Goal: Information Seeking & Learning: Check status

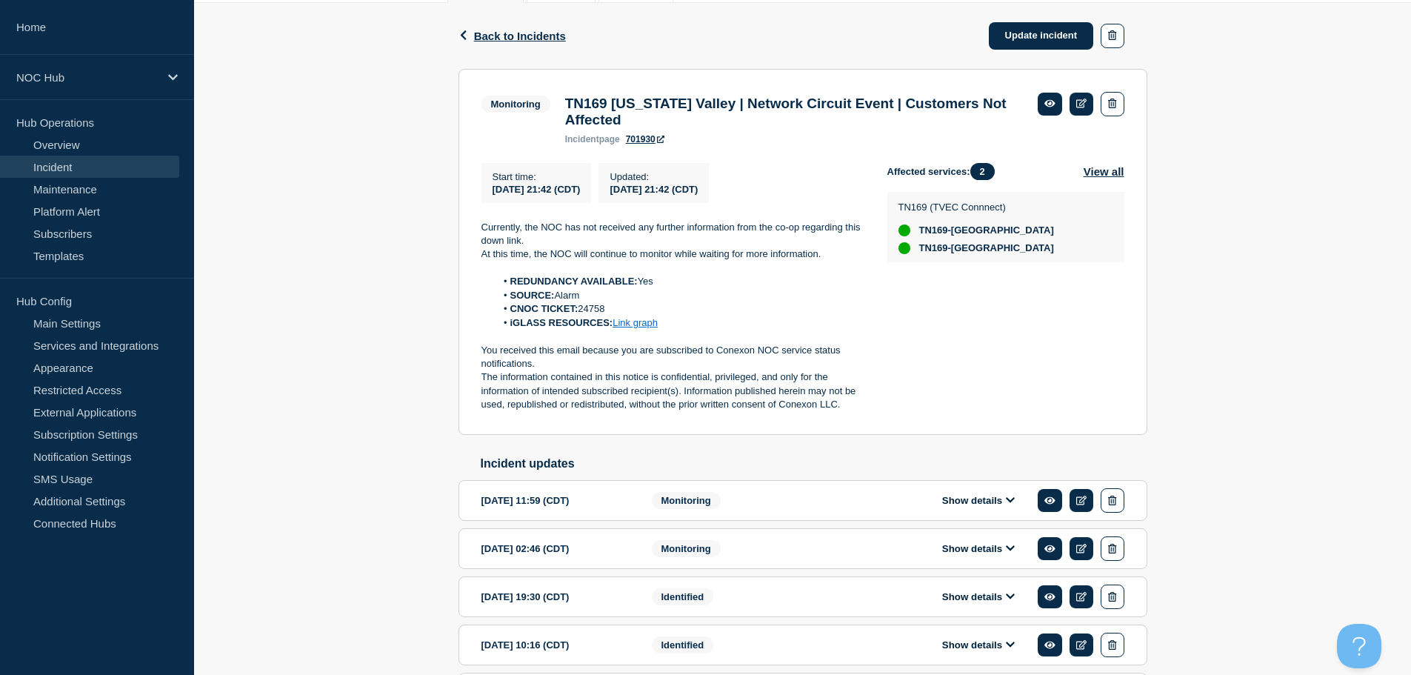
scroll to position [296, 0]
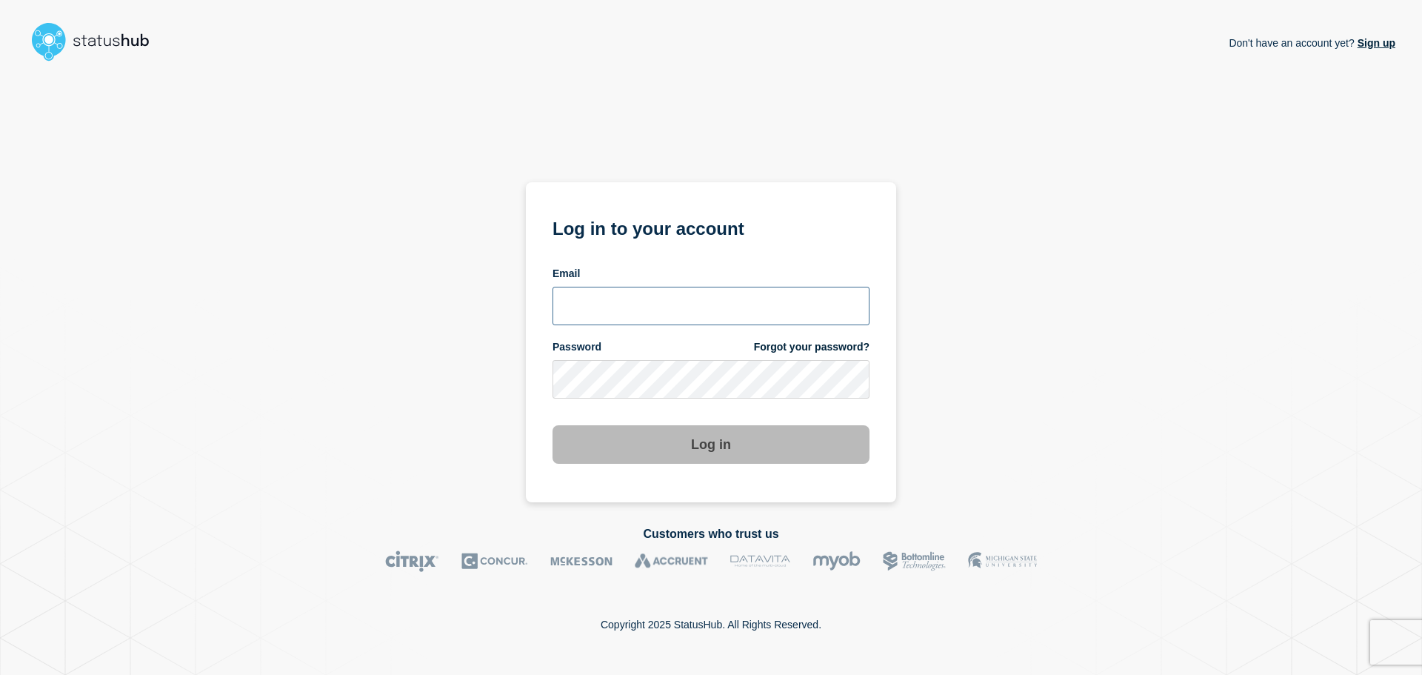
type input "xandra.martens@conexon.us"
click at [668, 426] on button "Log in" at bounding box center [711, 444] width 317 height 39
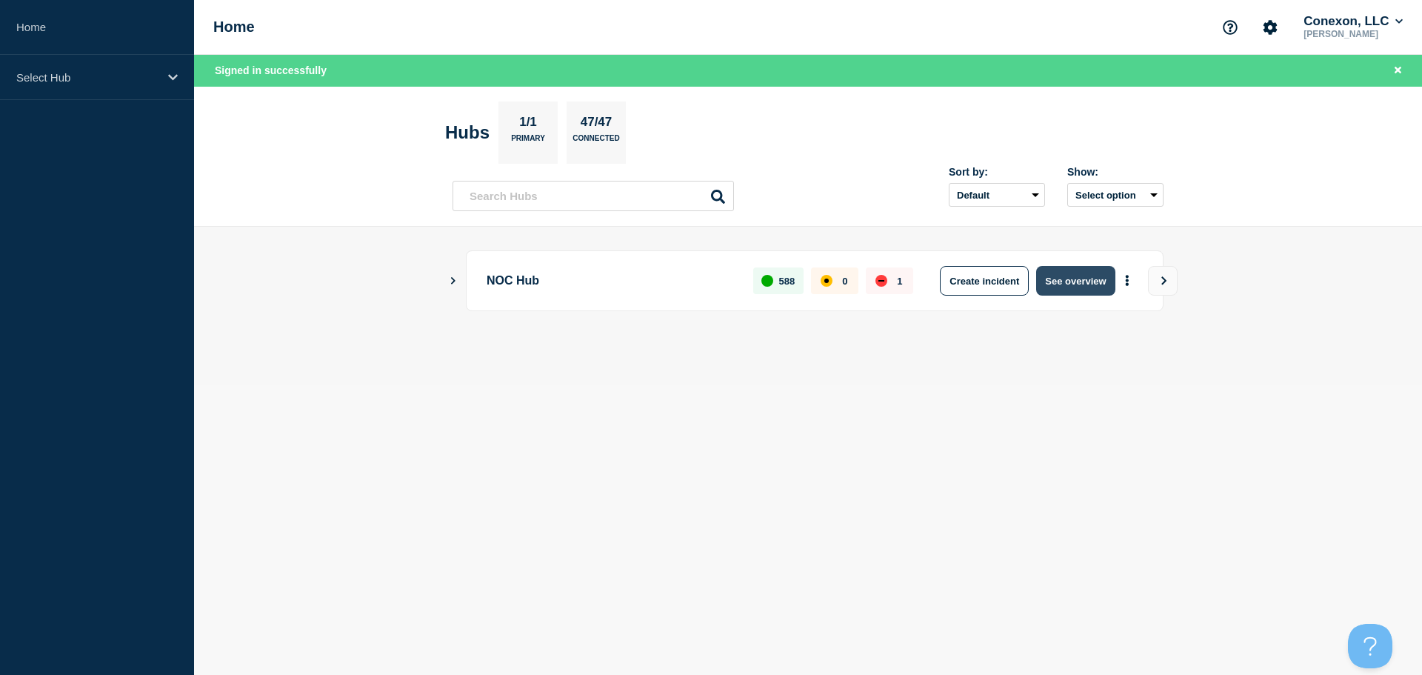
click at [1094, 278] on button "See overview" at bounding box center [1075, 281] width 79 height 30
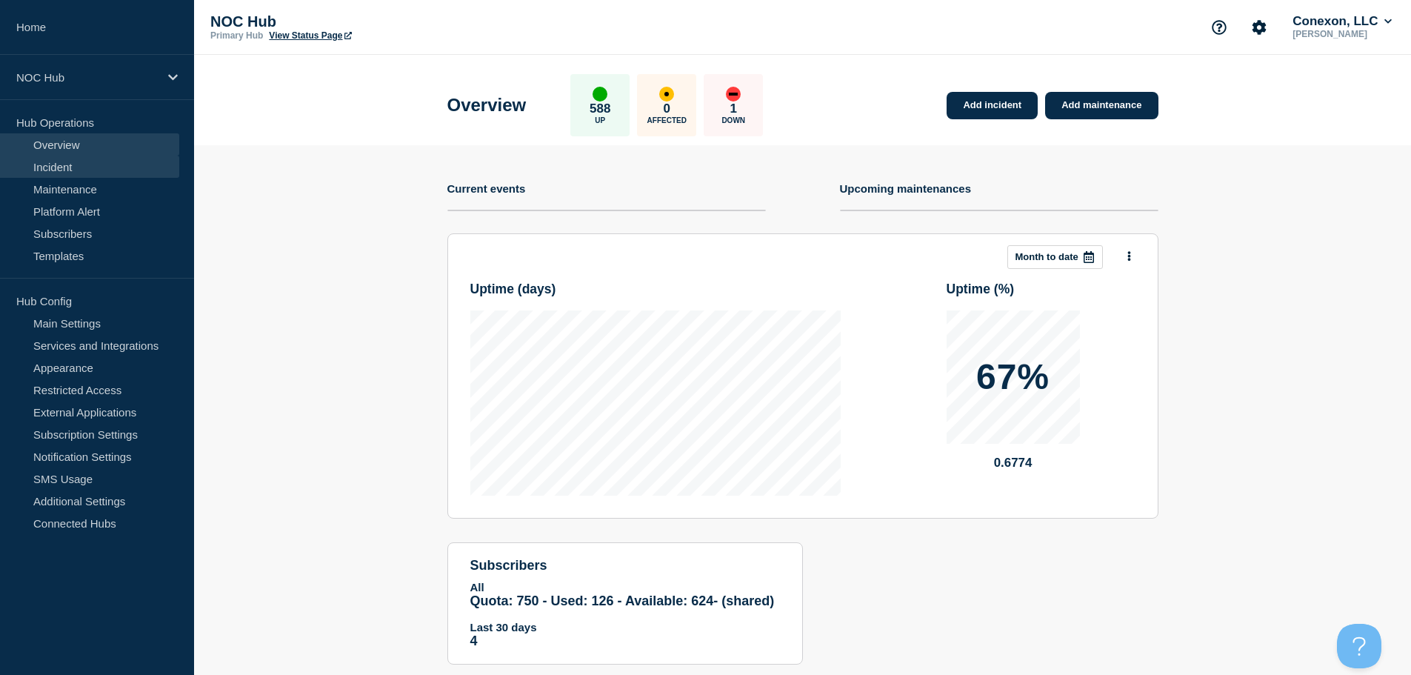
click at [90, 163] on link "Incident" at bounding box center [89, 167] width 179 height 22
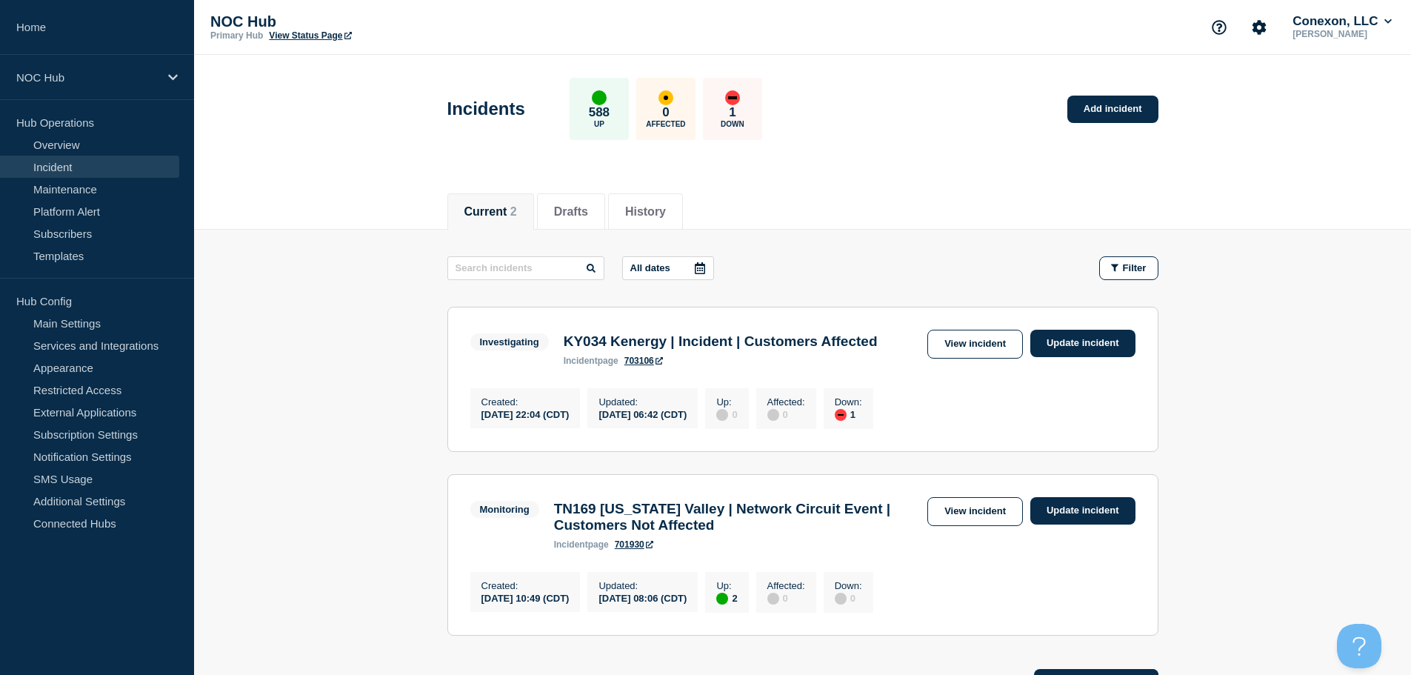
scroll to position [74, 0]
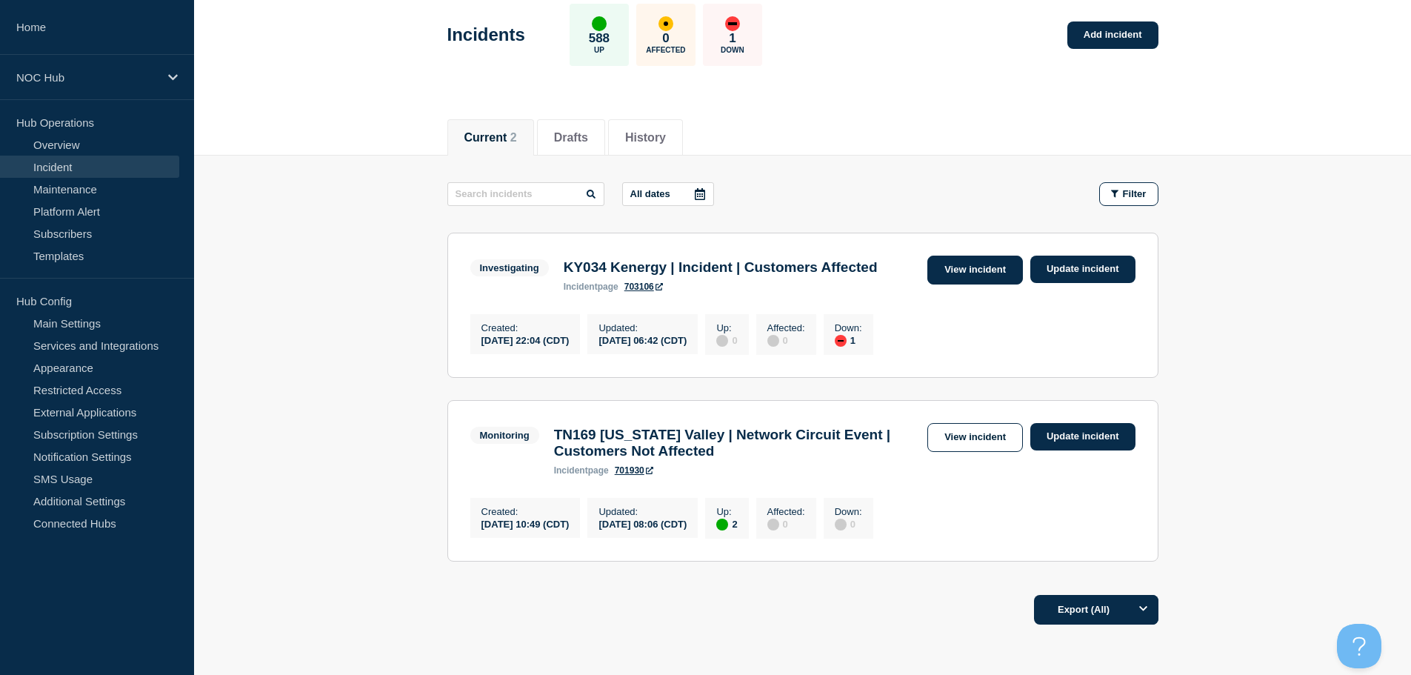
click at [981, 264] on link "View incident" at bounding box center [975, 270] width 96 height 29
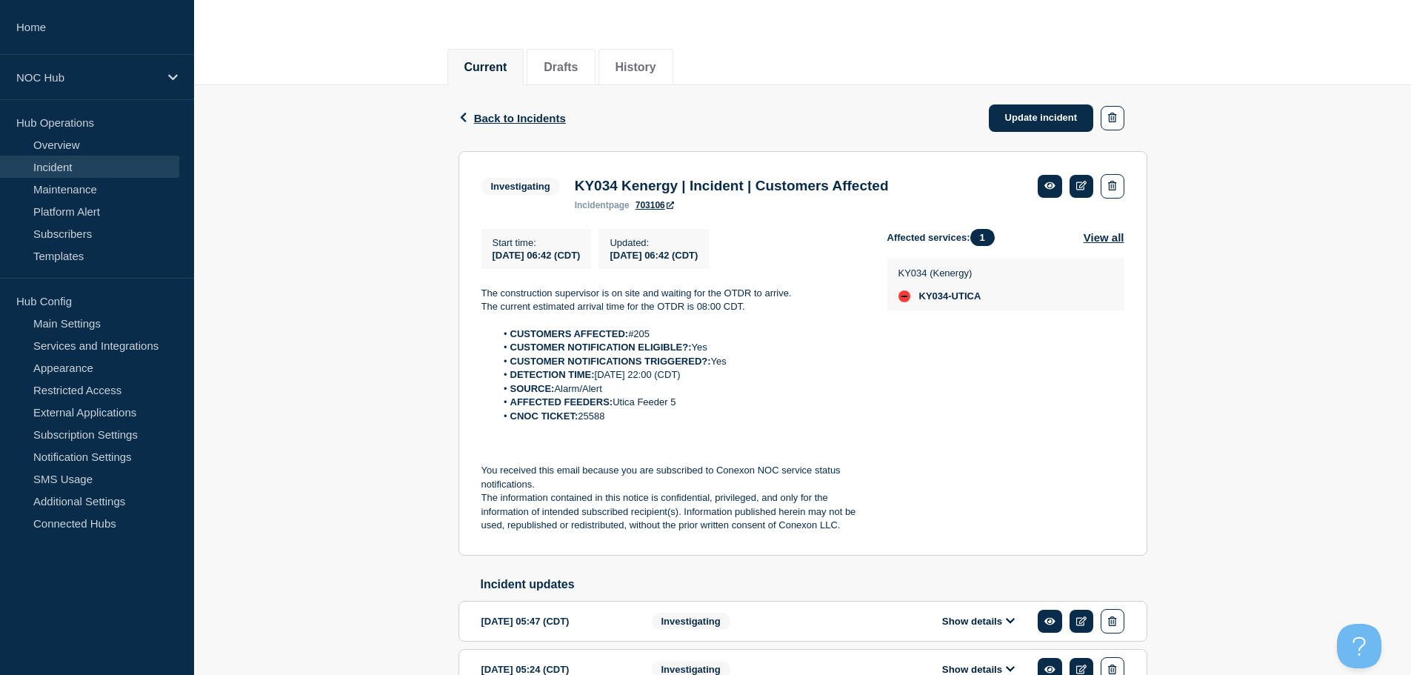
scroll to position [148, 0]
